Goal: Transaction & Acquisition: Purchase product/service

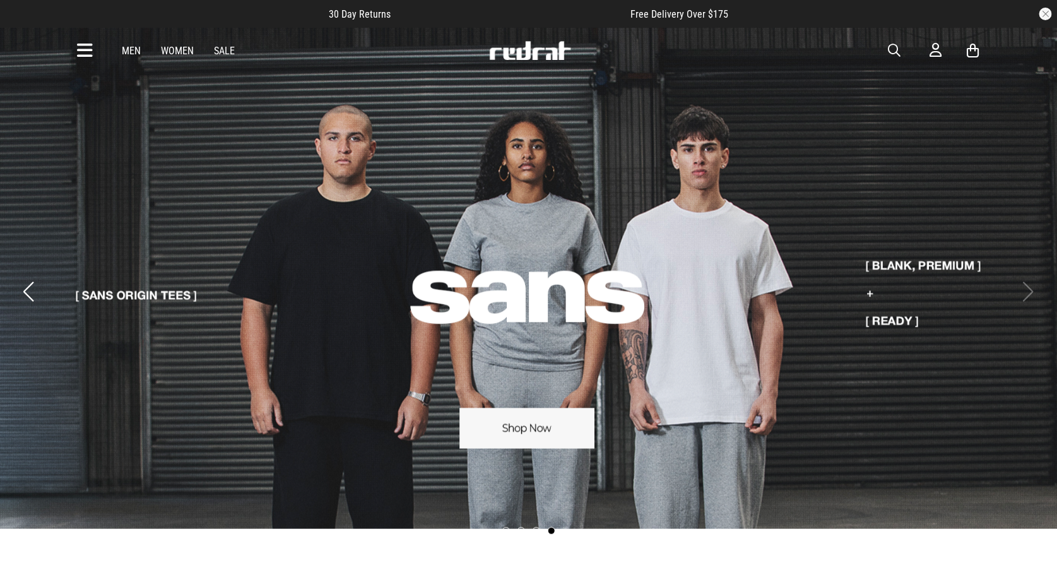
click at [889, 48] on span "button" at bounding box center [895, 50] width 13 height 15
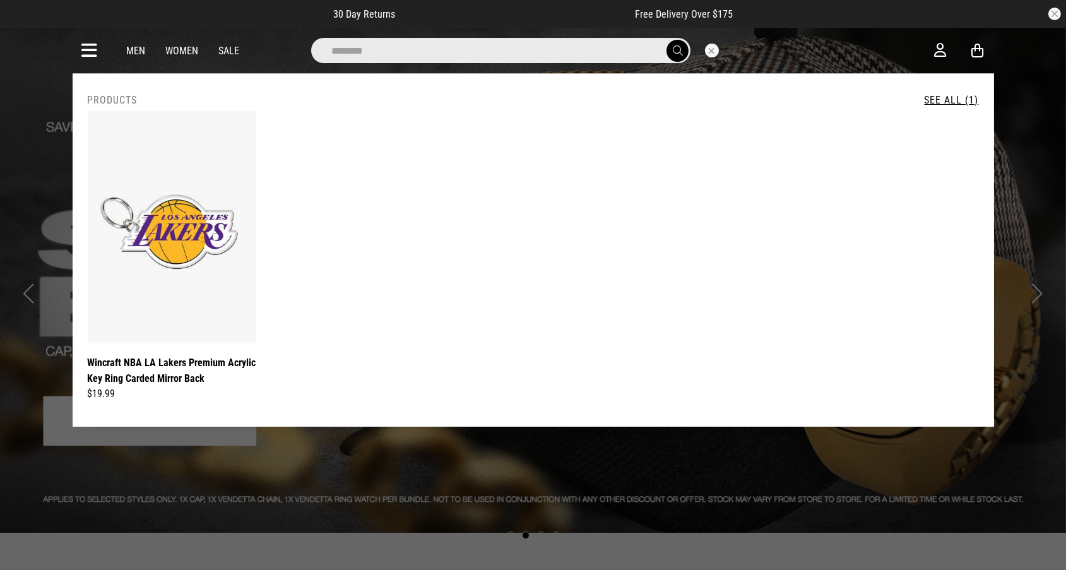
type input "********"
click at [666, 40] on button "submit" at bounding box center [677, 51] width 22 height 22
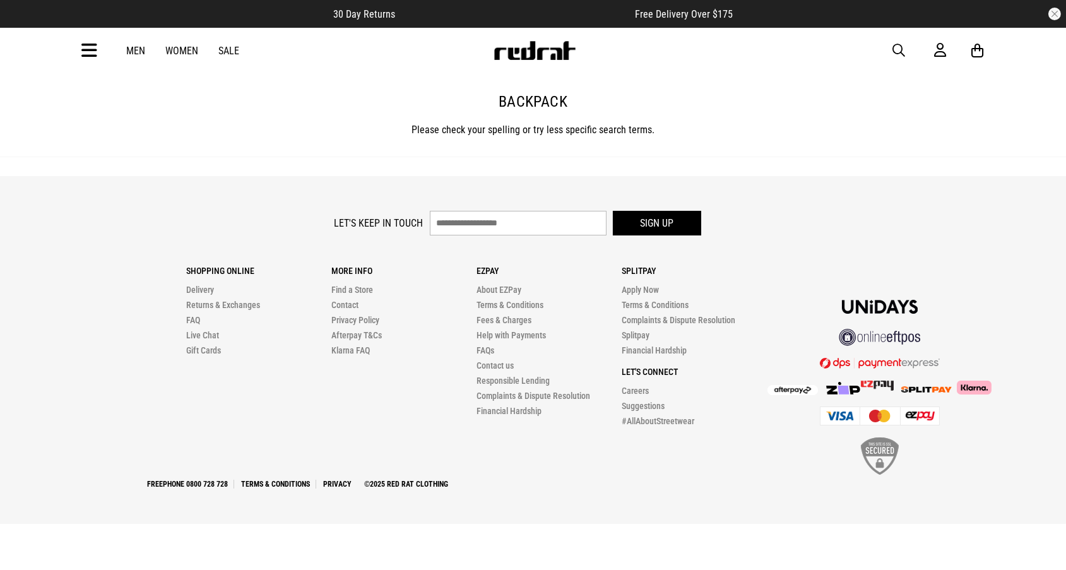
click at [897, 50] on span "button" at bounding box center [899, 50] width 13 height 15
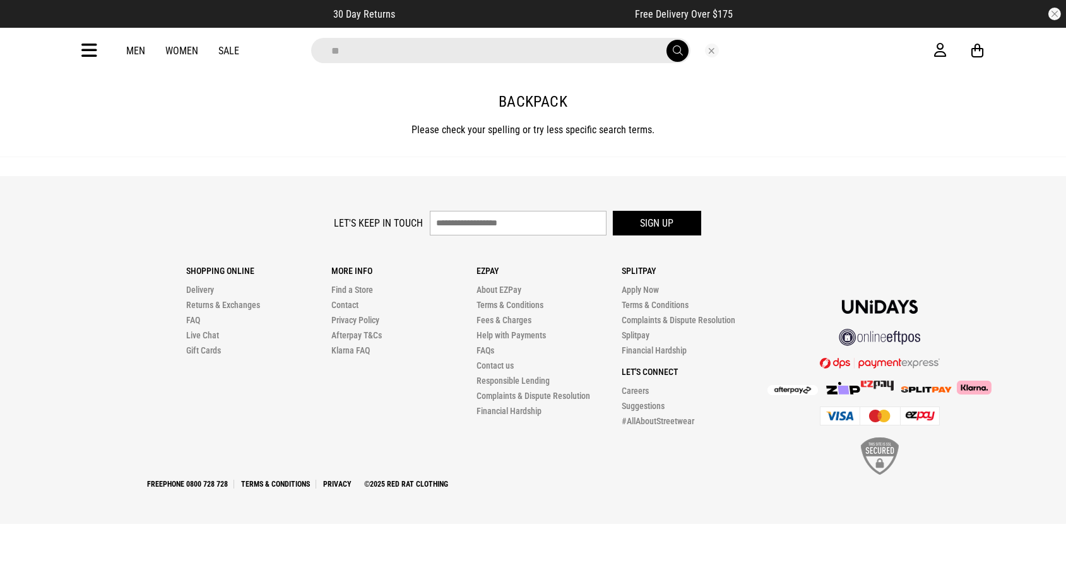
type input "*"
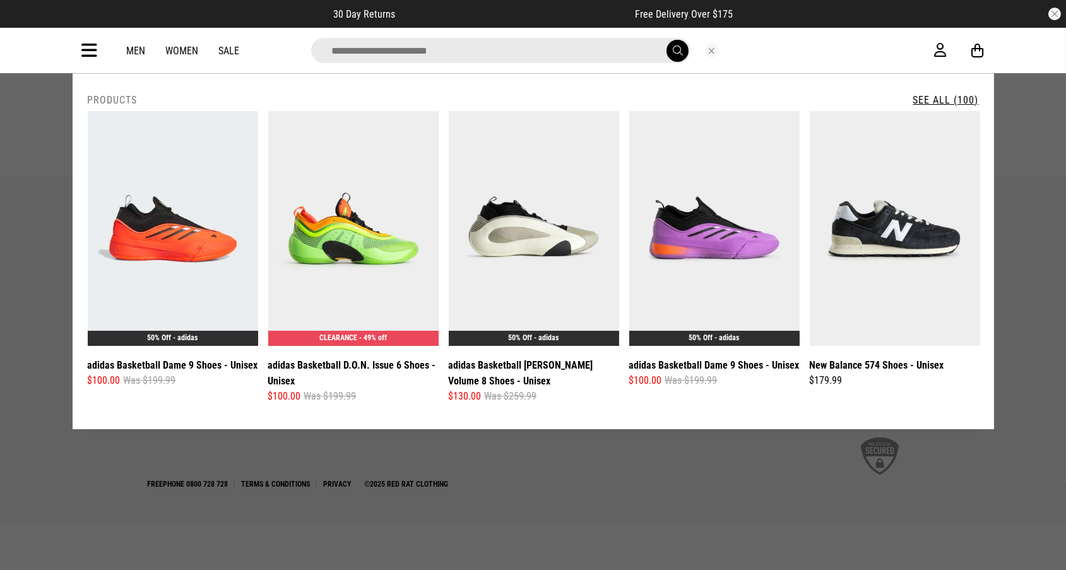
click at [90, 54] on icon at bounding box center [90, 50] width 16 height 21
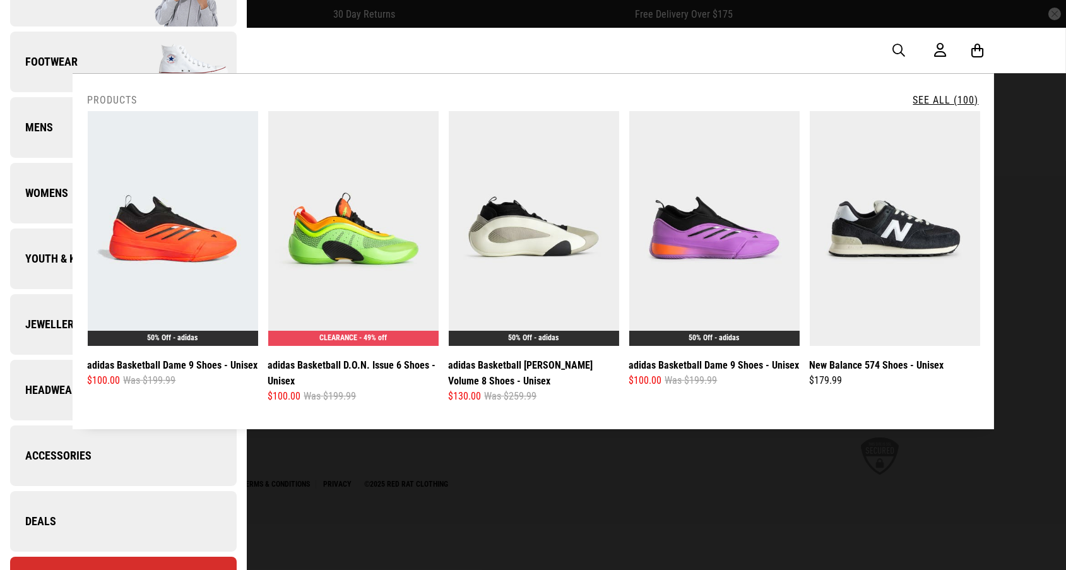
scroll to position [305, 0]
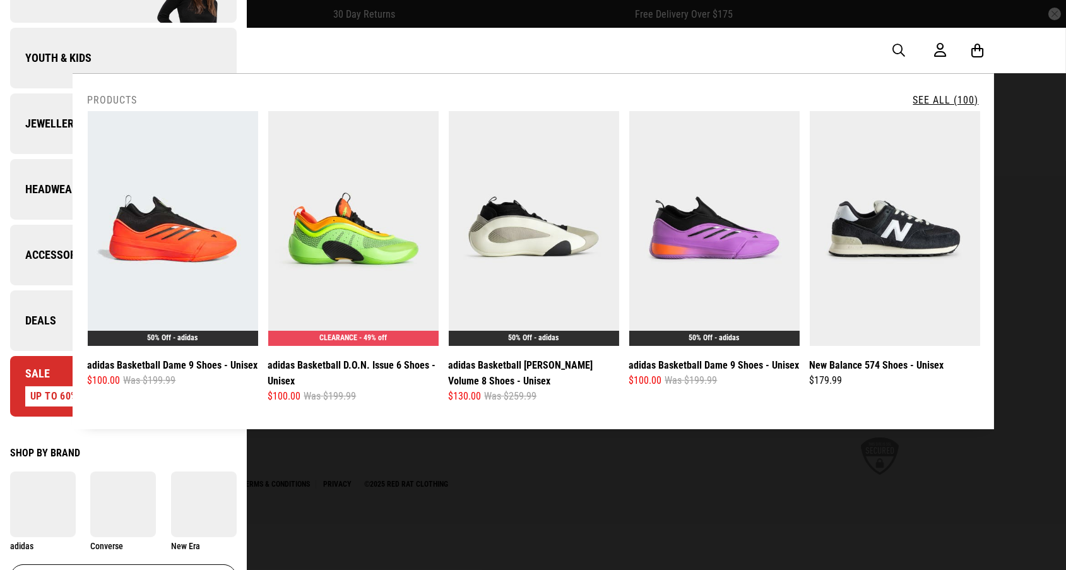
click at [37, 255] on span "Accessories" at bounding box center [50, 254] width 81 height 15
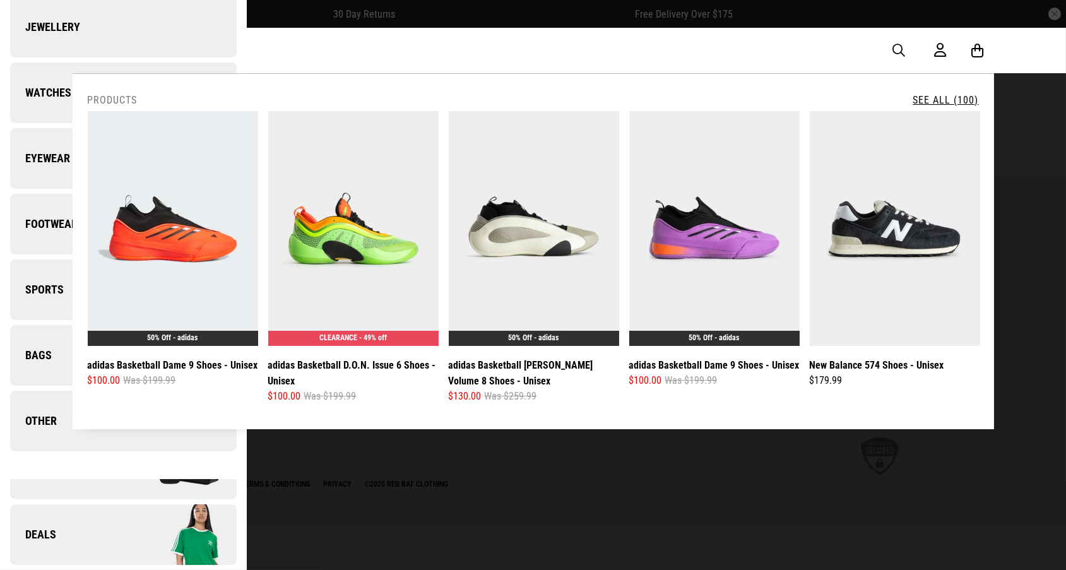
scroll to position [0, 0]
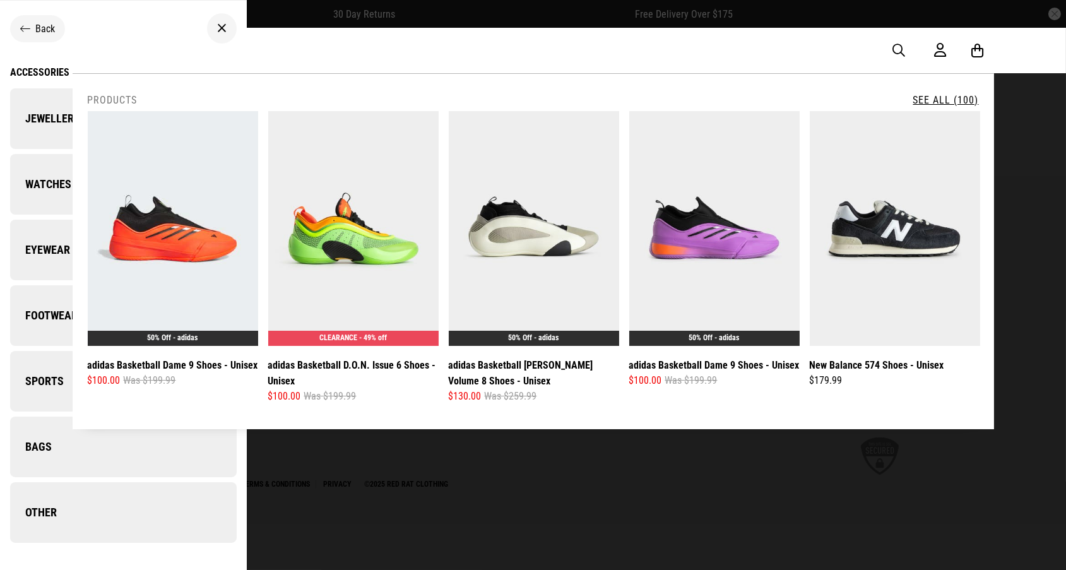
click at [50, 448] on span "Bags" at bounding box center [31, 446] width 42 height 15
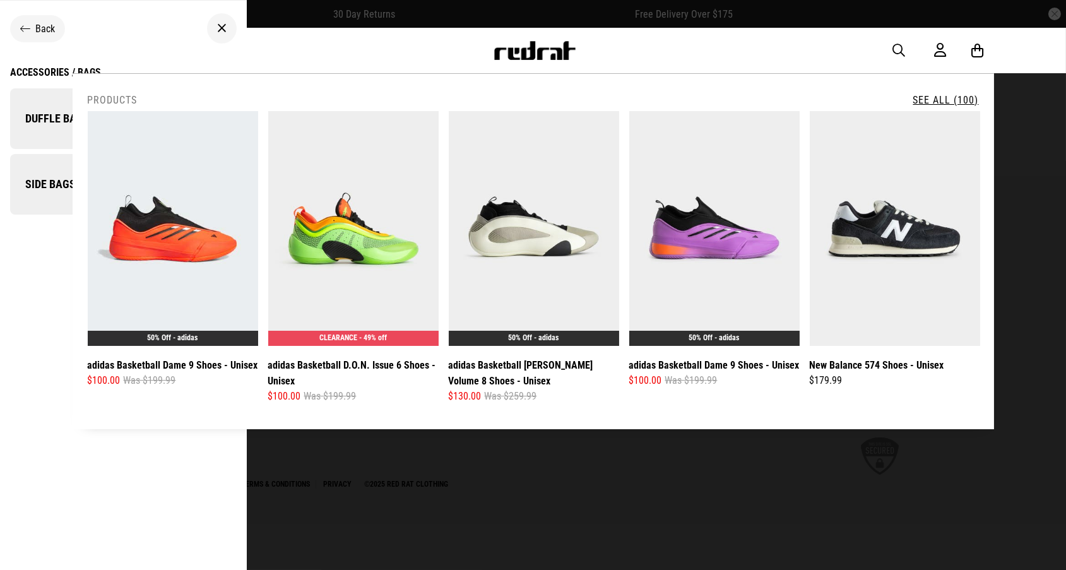
drag, startPoint x: 27, startPoint y: 275, endPoint x: 33, endPoint y: 274, distance: 6.3
click at [32, 275] on ul "Back Accessories / Bags Duffle Bags Side Bags" at bounding box center [123, 291] width 247 height 580
click at [32, 69] on div "Accessories / Bags" at bounding box center [55, 72] width 91 height 12
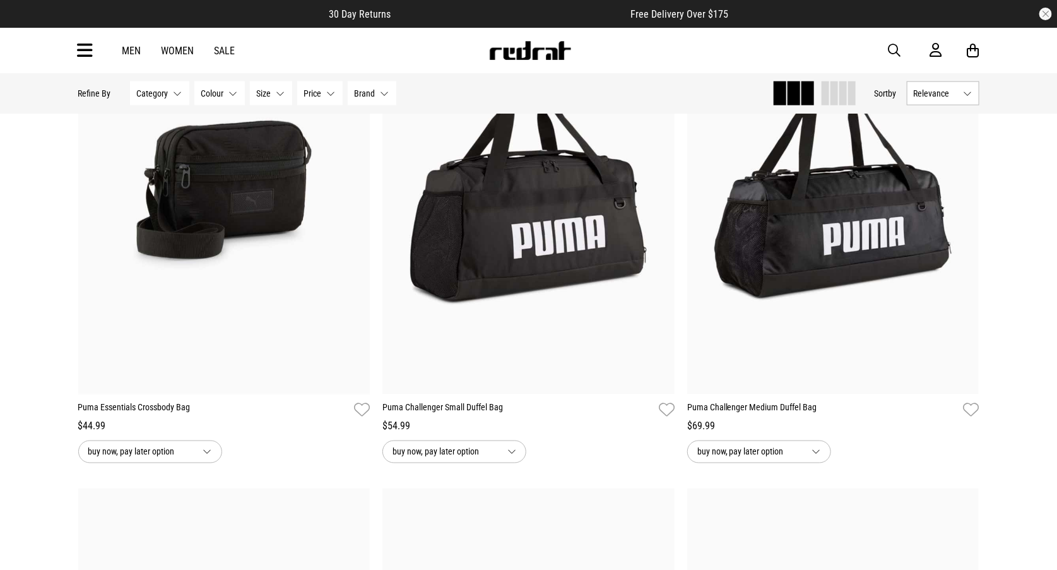
scroll to position [764, 0]
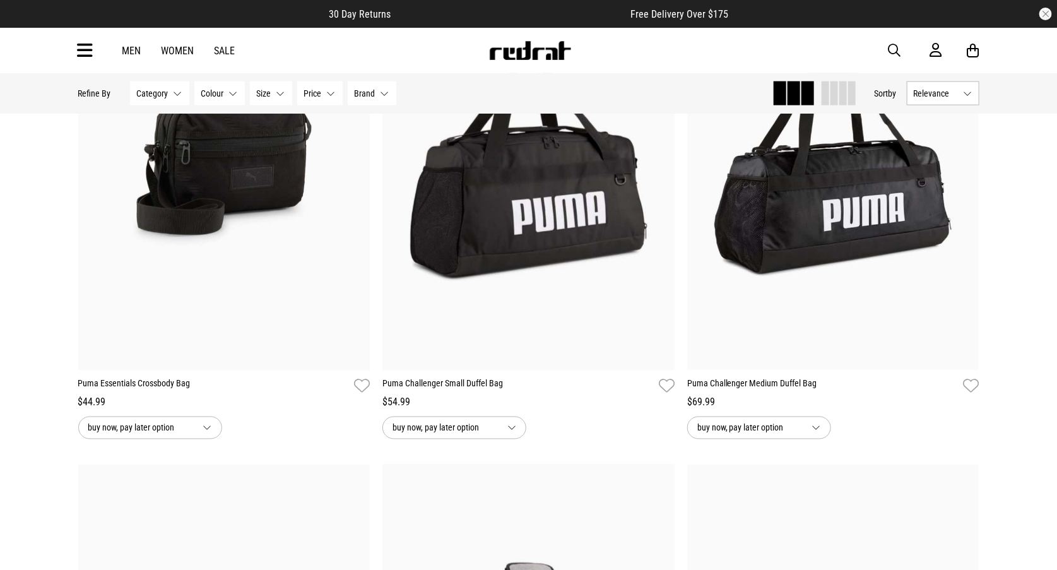
drag, startPoint x: 580, startPoint y: 469, endPoint x: 581, endPoint y: 484, distance: 15.2
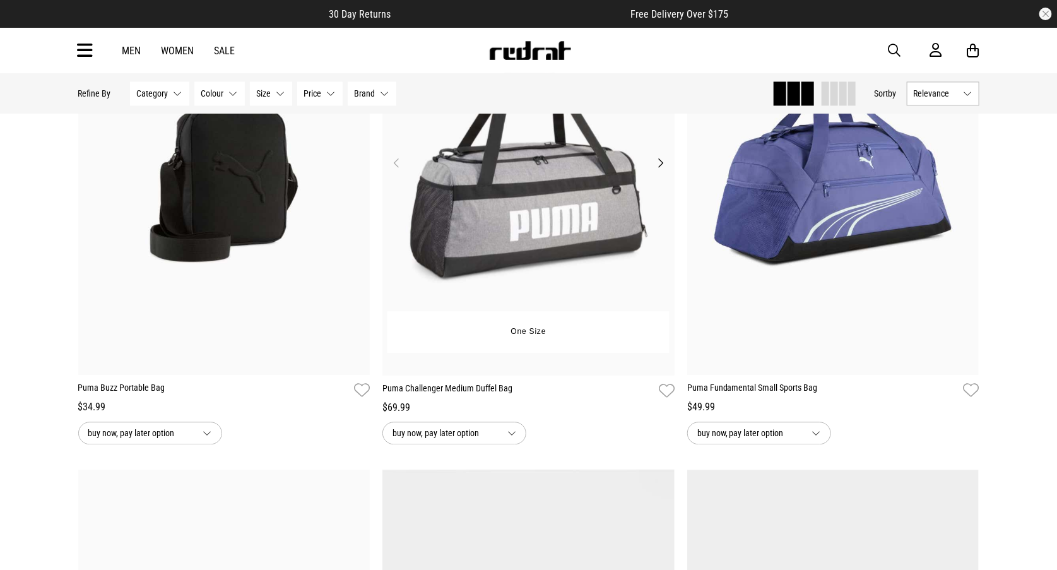
scroll to position [1376, 0]
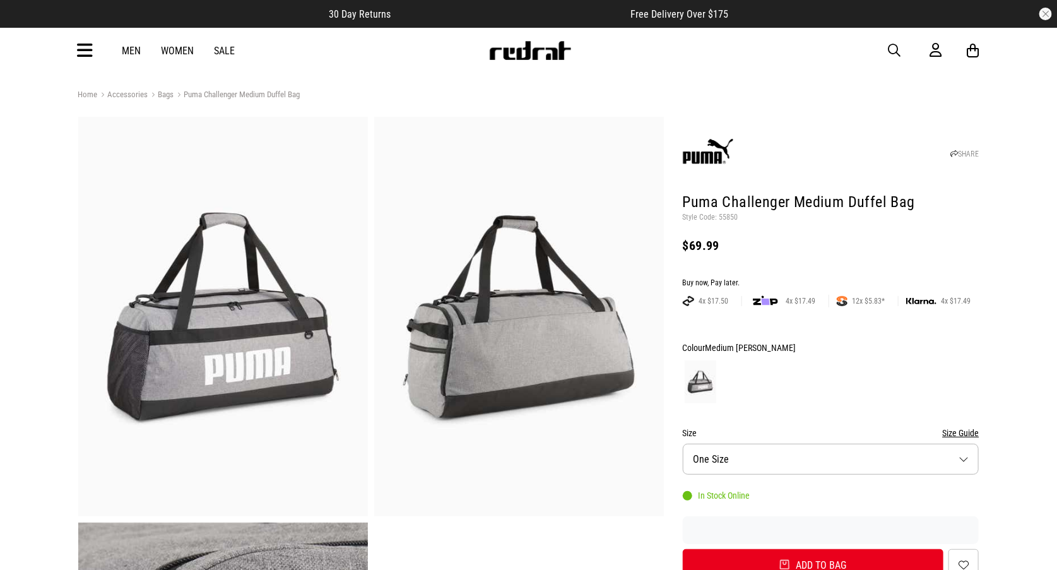
click at [91, 47] on icon at bounding box center [86, 50] width 16 height 21
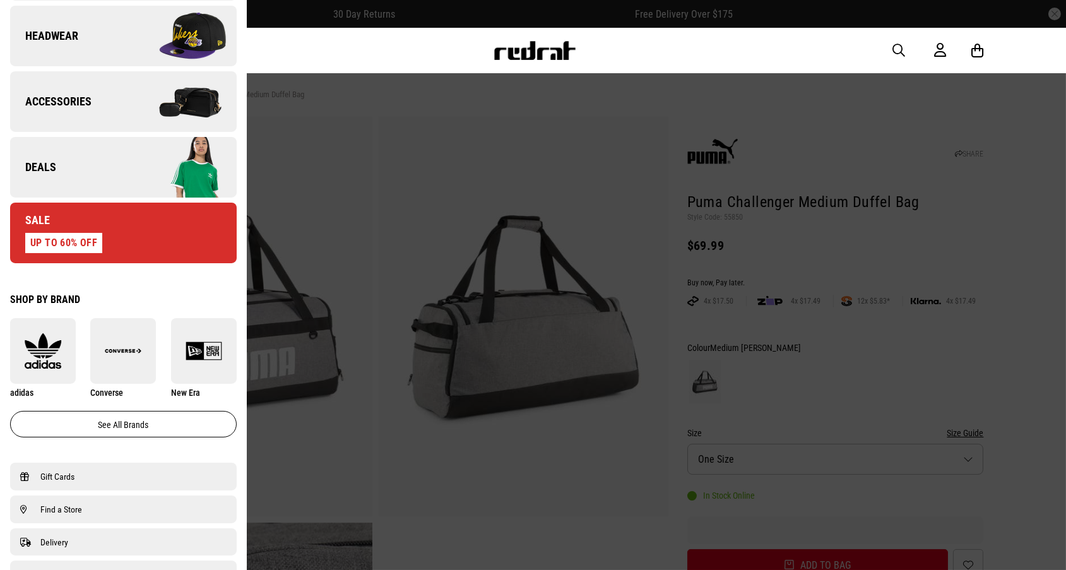
scroll to position [305, 0]
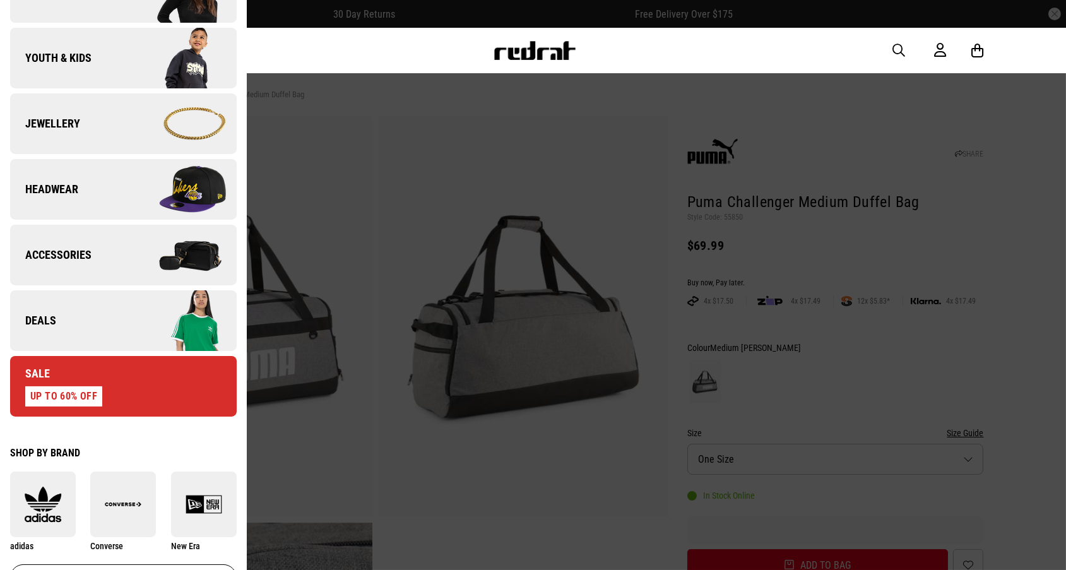
click at [57, 250] on span "Accessories" at bounding box center [50, 254] width 81 height 15
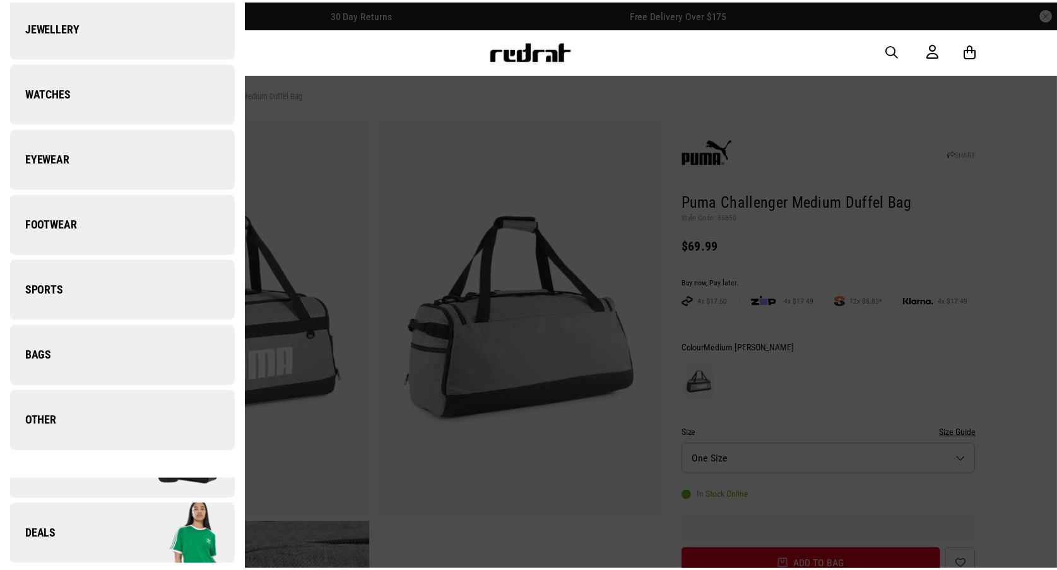
scroll to position [0, 0]
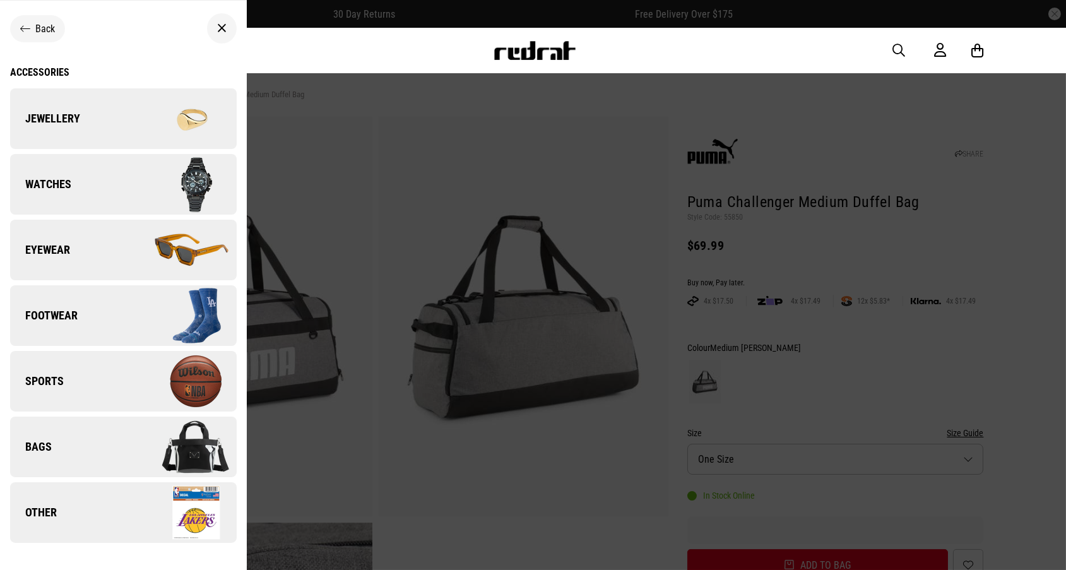
click at [32, 447] on span "Bags" at bounding box center [31, 446] width 42 height 15
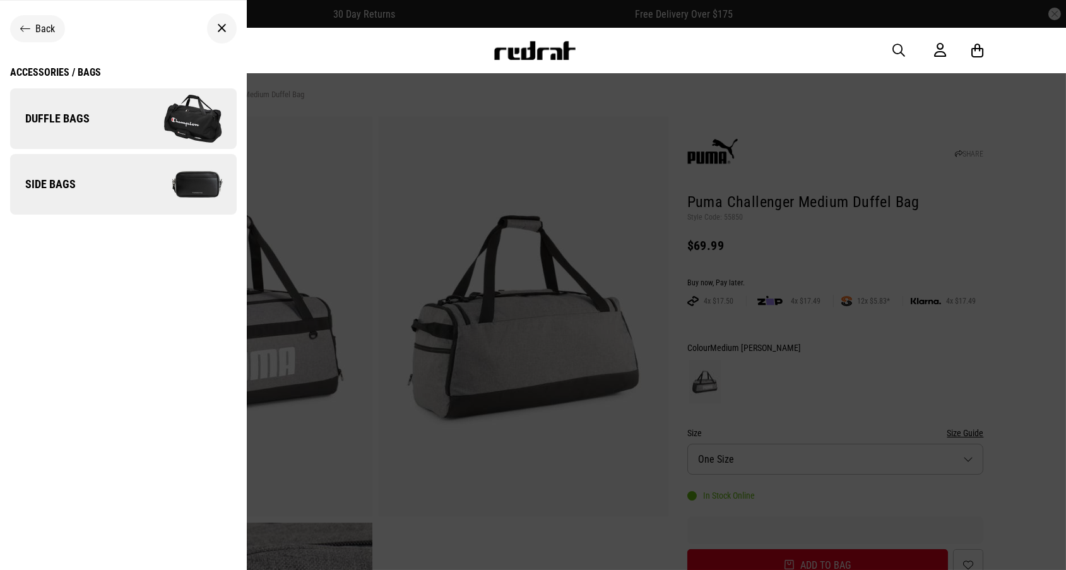
click at [398, 106] on div at bounding box center [533, 285] width 1066 height 570
